Goal: Task Accomplishment & Management: Use online tool/utility

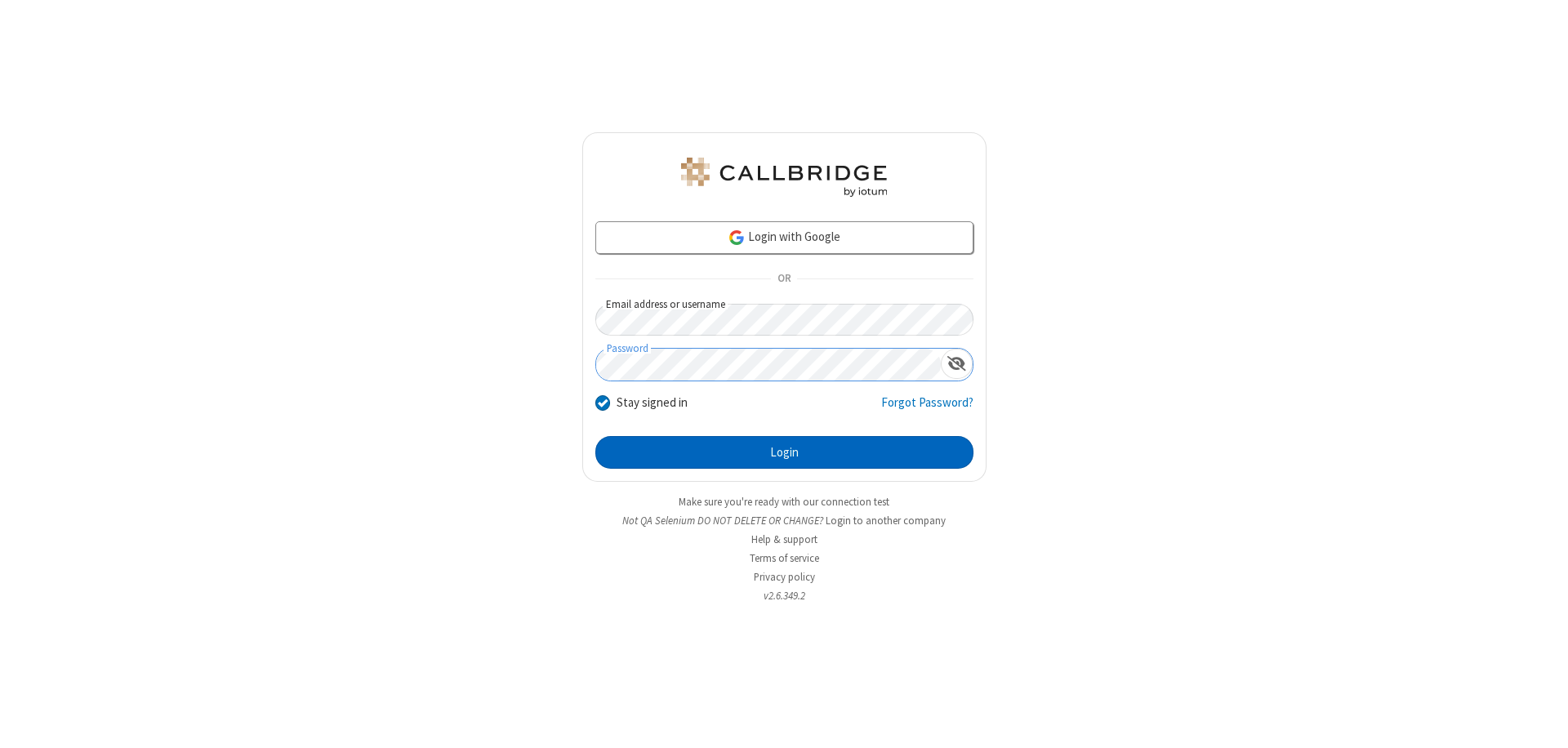
click at [784, 452] on button "Login" at bounding box center [784, 452] width 378 height 32
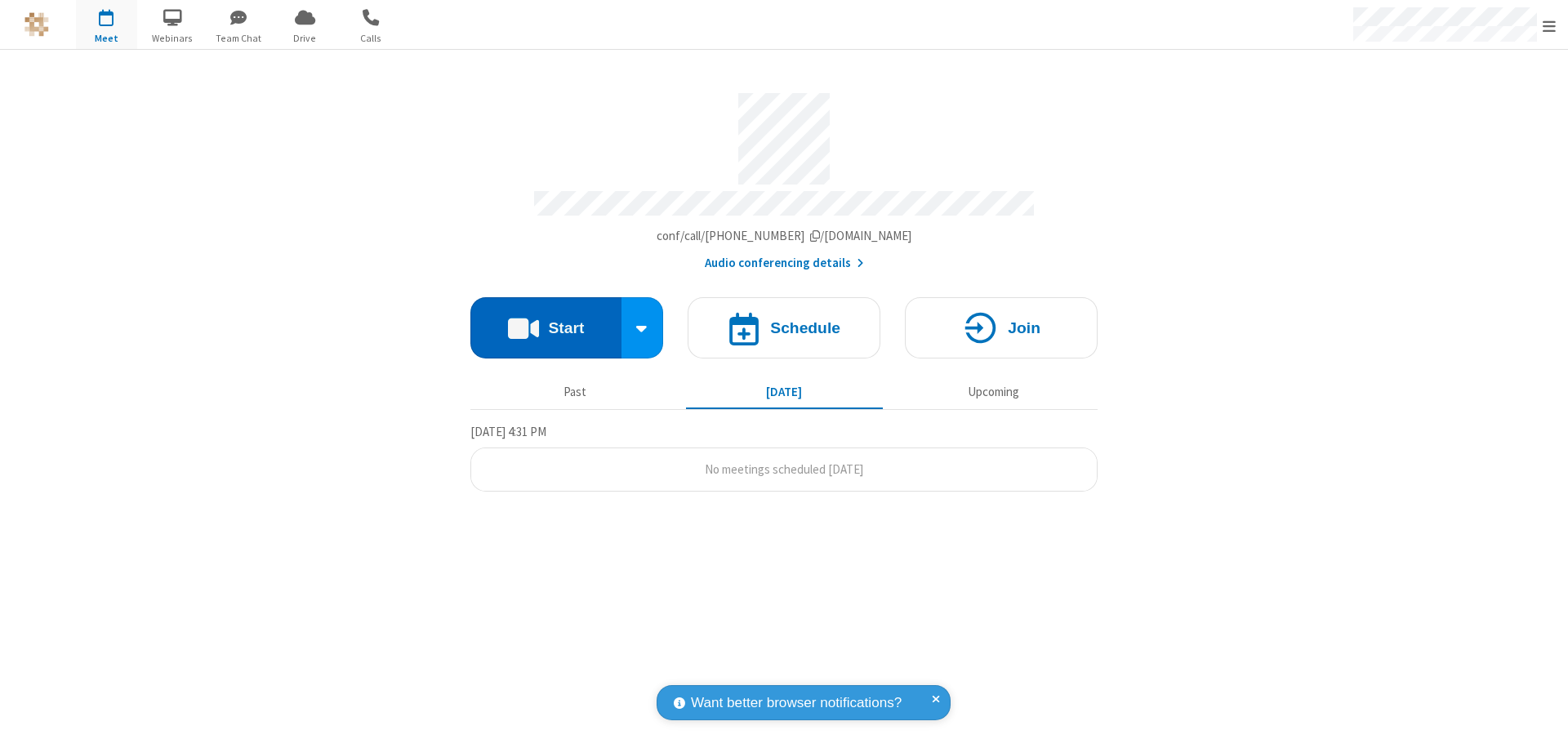
click at [545, 320] on button "Start" at bounding box center [545, 327] width 151 height 62
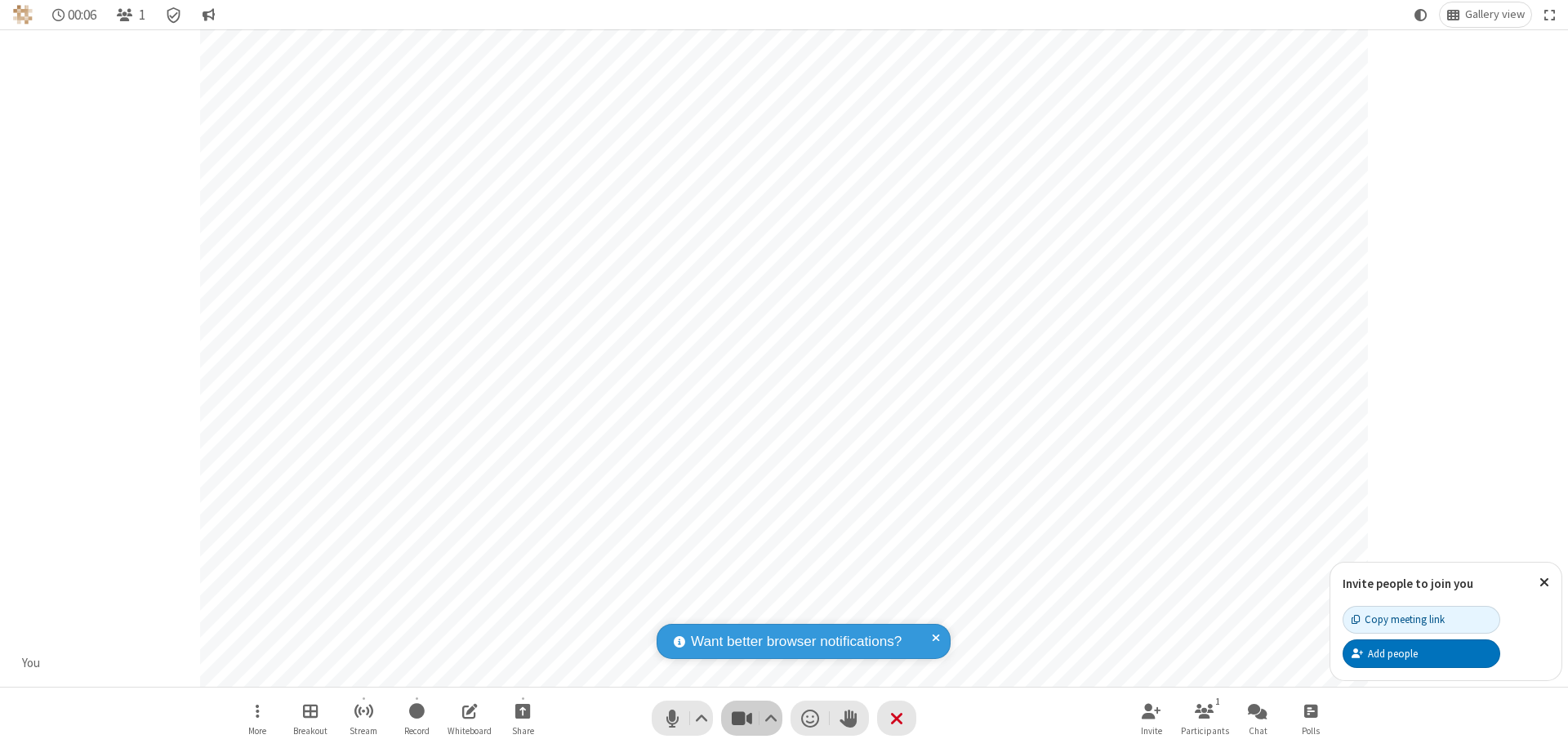
click at [742, 718] on span "Stop video (⌘+Shift+V)" at bounding box center [742, 718] width 25 height 24
click at [742, 718] on span "Start video (⌘+Shift+V)" at bounding box center [742, 718] width 25 height 24
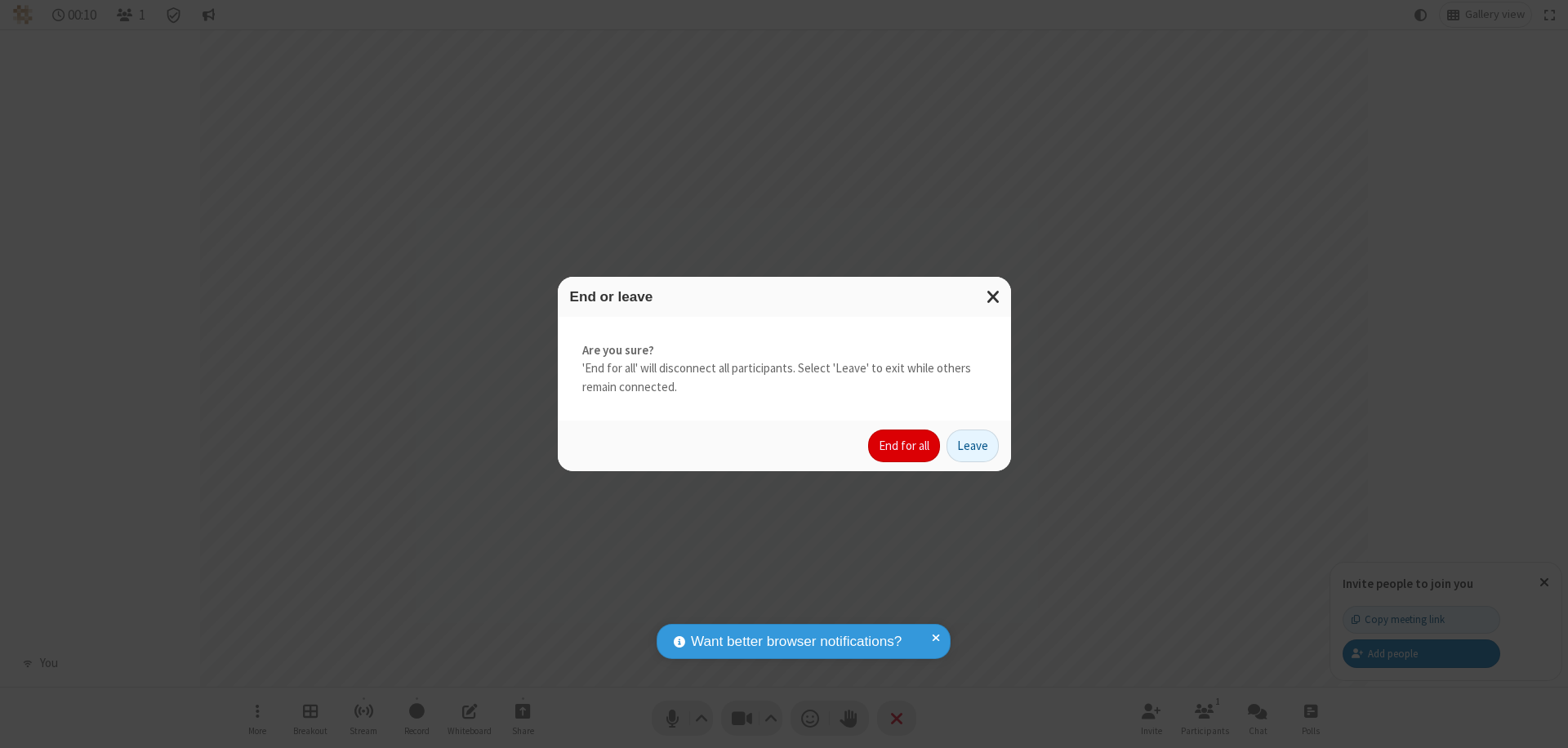
click at [905, 446] on button "End for all" at bounding box center [904, 446] width 72 height 32
